Goal: Transaction & Acquisition: Obtain resource

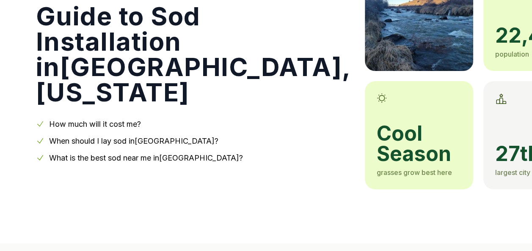
scroll to position [127, 0]
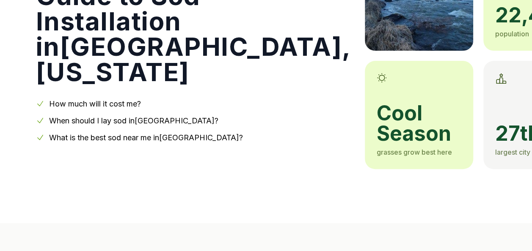
drag, startPoint x: 22, startPoint y: 139, endPoint x: 23, endPoint y: 159, distance: 19.9
click at [23, 159] on div "[US_STATE] Klamath County Guide to Sod Installation in [GEOGRAPHIC_DATA] , [US_…" at bounding box center [265, 39] width 487 height 261
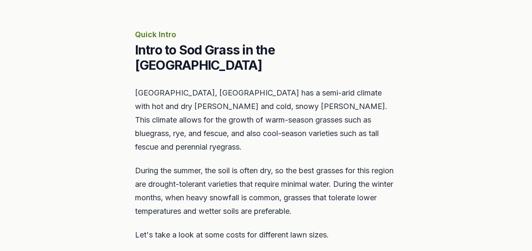
scroll to position [381, 0]
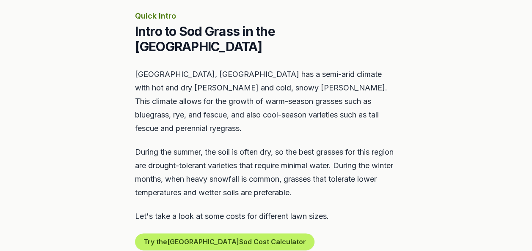
drag, startPoint x: 19, startPoint y: 151, endPoint x: 22, endPoint y: 159, distance: 8.7
click at [22, 159] on section "Quick Intro Intro to Sod Grass in the [GEOGRAPHIC_DATA] [GEOGRAPHIC_DATA], [GEO…" at bounding box center [266, 131] width 532 height 322
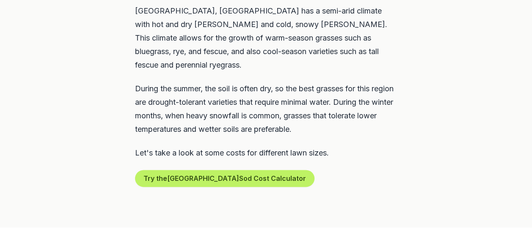
scroll to position [465, 0]
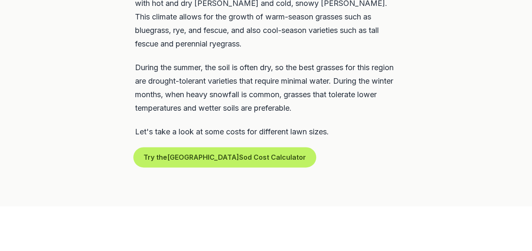
drag, startPoint x: 154, startPoint y: 129, endPoint x: 82, endPoint y: 153, distance: 75.7
click at [82, 153] on section "Quick Intro Intro to Sod Grass in the [GEOGRAPHIC_DATA] [GEOGRAPHIC_DATA], [GEO…" at bounding box center [266, 46] width 532 height 322
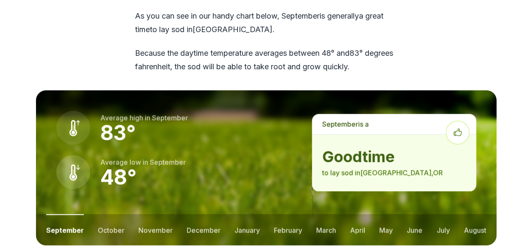
scroll to position [1100, 0]
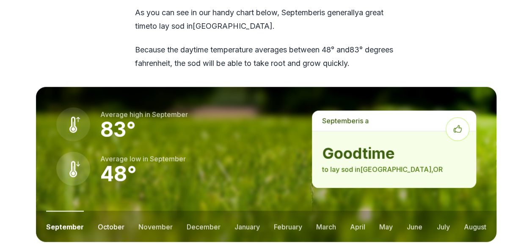
click at [107, 211] on button "october" at bounding box center [111, 226] width 27 height 31
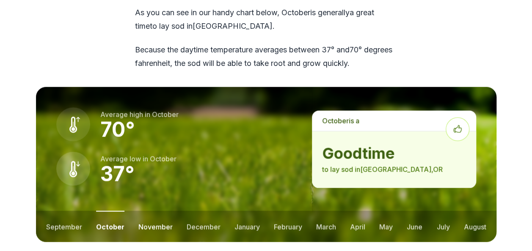
click at [150, 211] on button "november" at bounding box center [155, 226] width 34 height 31
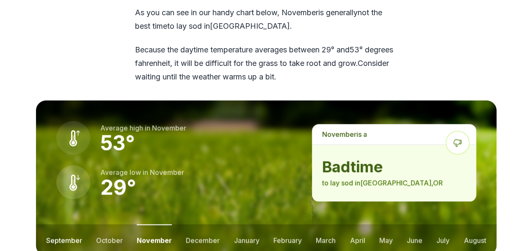
click at [74, 225] on button "september" at bounding box center [64, 240] width 36 height 31
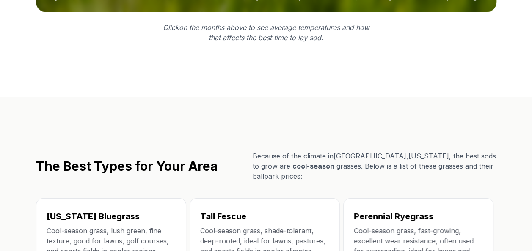
scroll to position [1354, 0]
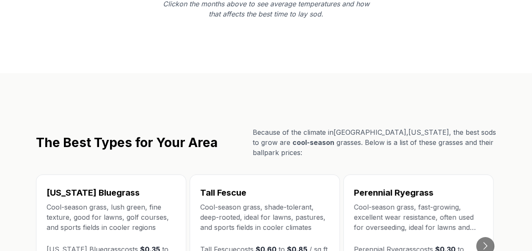
drag, startPoint x: 53, startPoint y: 125, endPoint x: 31, endPoint y: 135, distance: 24.1
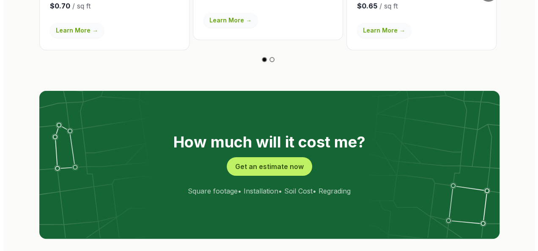
scroll to position [1650, 0]
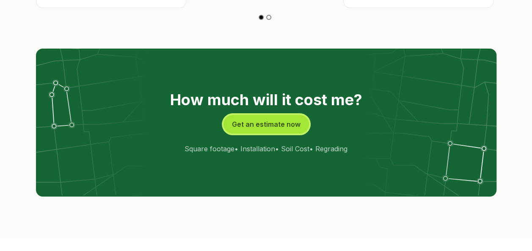
click at [264, 115] on button "Get an estimate now" at bounding box center [265, 124] width 85 height 19
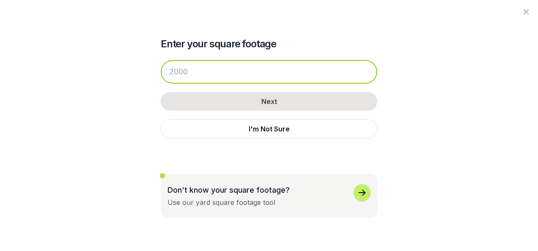
click at [209, 74] on input "number" at bounding box center [269, 72] width 217 height 24
drag, startPoint x: 231, startPoint y: 76, endPoint x: 159, endPoint y: 76, distance: 72.3
click at [161, 76] on input "number" at bounding box center [269, 72] width 217 height 24
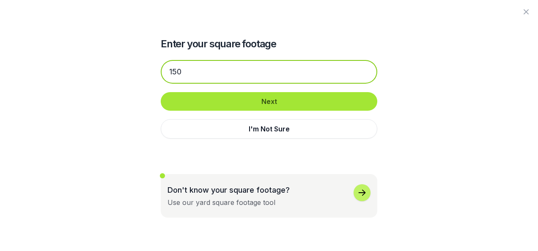
type input "150"
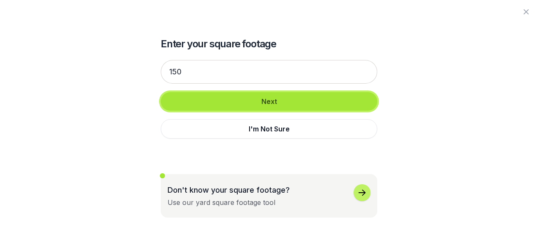
click at [251, 102] on button "Next" at bounding box center [269, 101] width 217 height 19
